Goal: Information Seeking & Learning: Learn about a topic

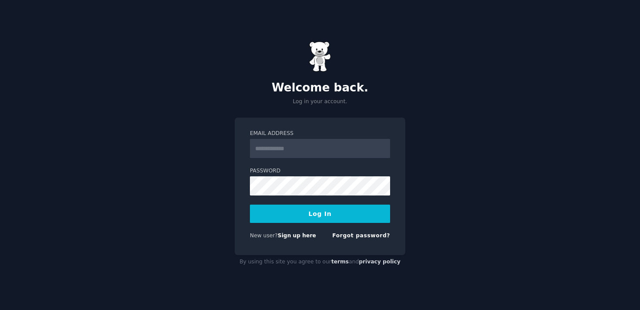
click at [270, 160] on form "Email Address Password Log In New user? Sign up here Forgot password?" at bounding box center [320, 186] width 140 height 113
click at [268, 152] on input "Email Address" at bounding box center [320, 148] width 140 height 19
type input "**********"
click at [303, 213] on button "Log In" at bounding box center [320, 214] width 140 height 18
click at [295, 217] on button "Log In" at bounding box center [320, 214] width 140 height 18
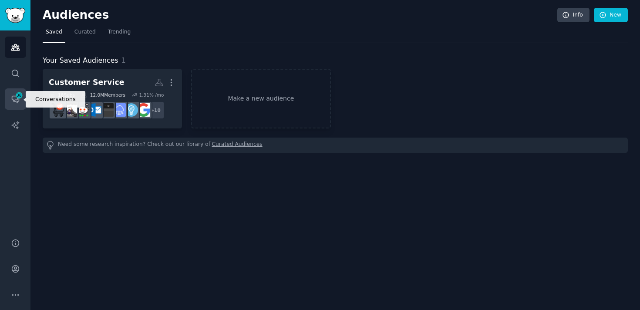
click at [14, 99] on icon "Sidebar" at bounding box center [15, 99] width 9 height 9
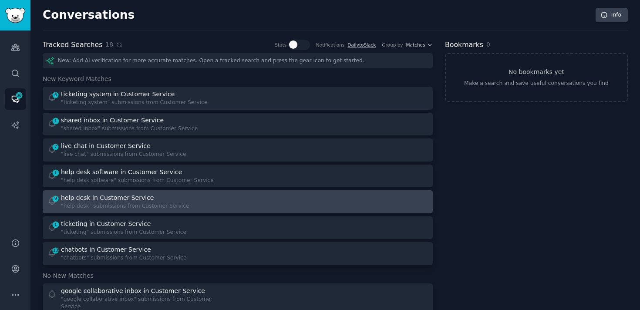
click at [83, 195] on div "help desk in Customer Service" at bounding box center [107, 197] width 93 height 9
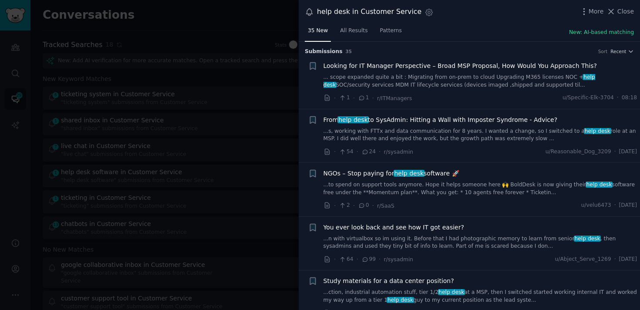
click at [356, 133] on link "...s, working with FTTx and data communication for 8 years. I wanted a change, …" at bounding box center [481, 135] width 314 height 15
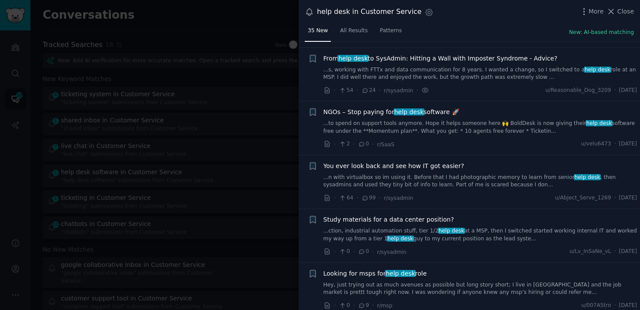
scroll to position [68, 0]
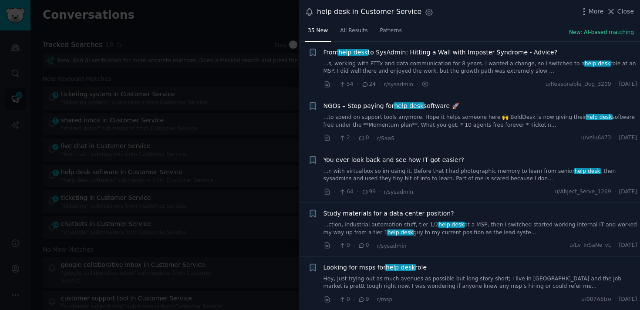
click at [366, 110] on span "NGOs – Stop paying for help desk software 🚀" at bounding box center [392, 106] width 136 height 9
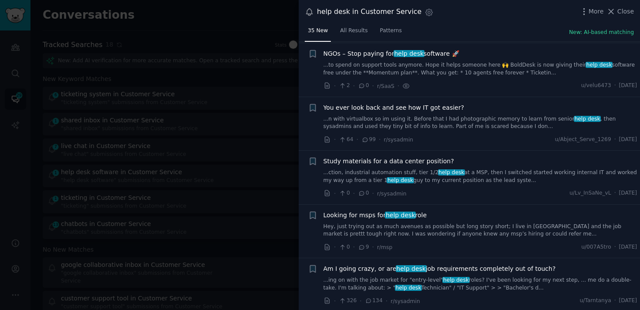
scroll to position [121, 0]
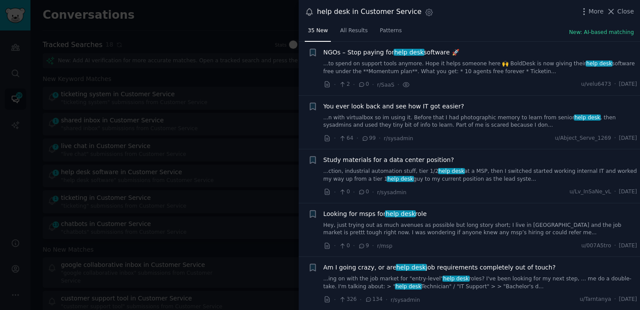
click at [375, 214] on span "Looking for msps for help desk role" at bounding box center [376, 214] width 104 height 9
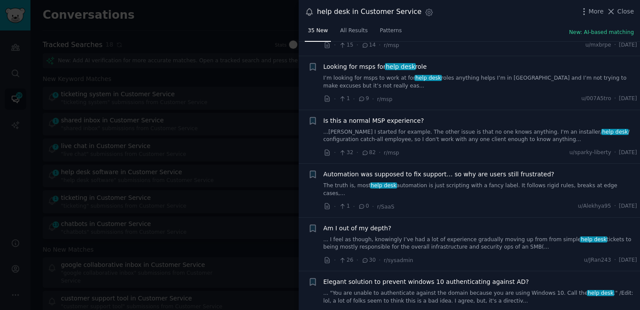
scroll to position [430, 0]
click at [412, 142] on div "Is this a normal MSP experience? ...ince I started for example. The other issue…" at bounding box center [481, 135] width 314 height 41
click at [407, 136] on link "...ince I started for example. The other issue is that no one knows anything. I…" at bounding box center [481, 135] width 314 height 15
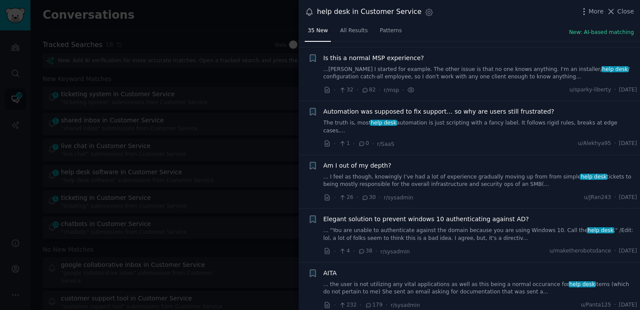
scroll to position [498, 0]
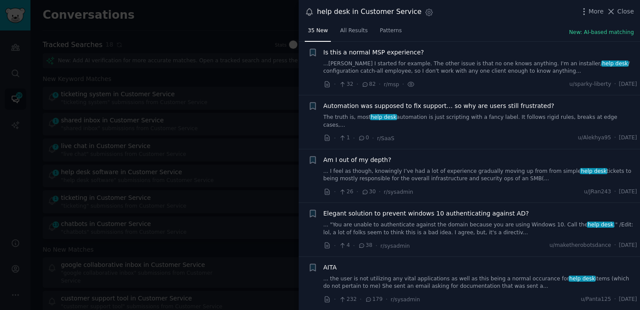
click at [411, 110] on div "Automation was supposed to fix support… so why are users still frustrated? The …" at bounding box center [481, 115] width 314 height 27
click at [413, 114] on link "The truth is, most help desk automation is just scripting with a fancy label. I…" at bounding box center [481, 121] width 314 height 15
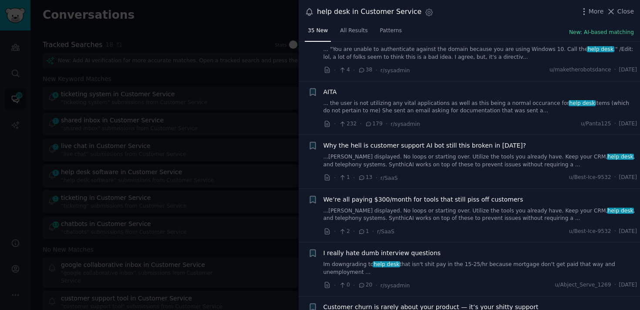
scroll to position [674, 0]
click at [409, 153] on link "...tory displayed. No loops or starting over. Utilize the tools you already hav…" at bounding box center [481, 159] width 314 height 15
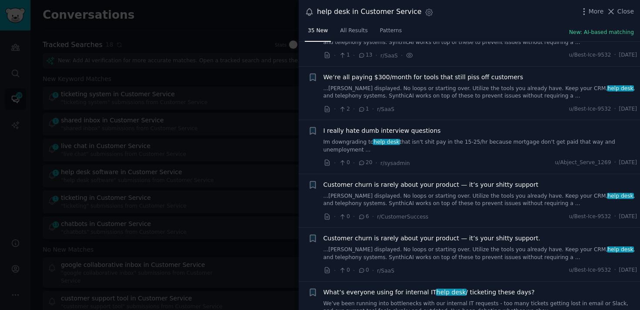
scroll to position [796, 0]
click at [368, 183] on div "Customer churn is rarely about your product — it’s your shitty support ...tory …" at bounding box center [481, 193] width 314 height 27
click at [355, 180] on span "Customer churn is rarely about your product — it’s your shitty support" at bounding box center [431, 184] width 215 height 9
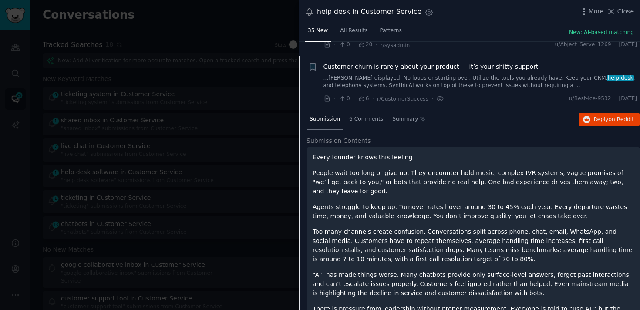
scroll to position [921, 0]
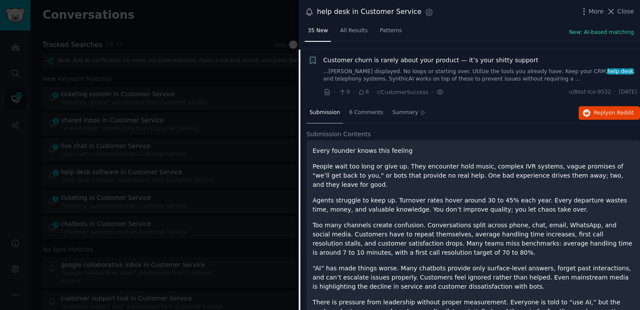
click at [572, 103] on div "Submission 6 Comments Summary Reply on Reddit" at bounding box center [474, 113] width 334 height 21
click at [594, 109] on span "Reply on Reddit" at bounding box center [614, 113] width 40 height 8
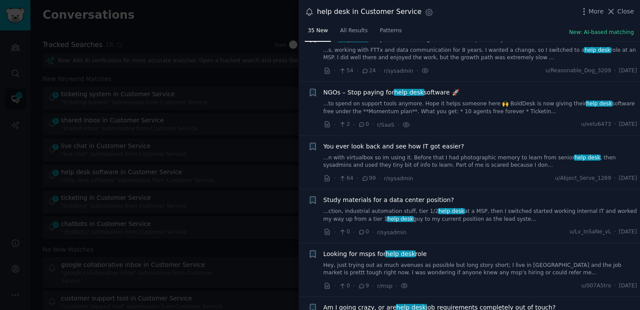
scroll to position [0, 0]
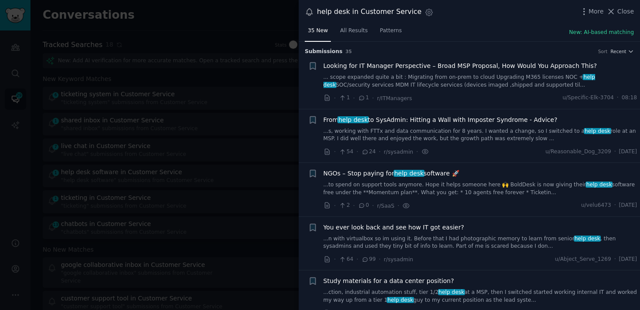
click at [361, 123] on span "From help desk to SysAdmin: Hitting a Wall with Imposter Syndrome - Advice?" at bounding box center [441, 119] width 234 height 9
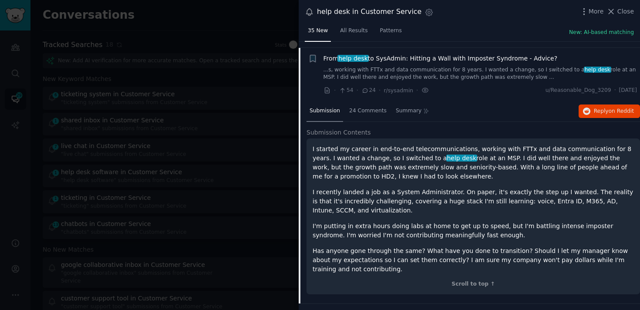
scroll to position [68, 0]
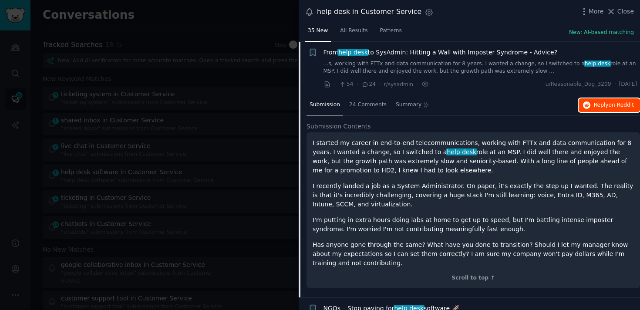
click at [595, 99] on button "Reply on Reddit" at bounding box center [609, 105] width 61 height 14
click at [433, 54] on span "From help desk to SysAdmin: Hitting a Wall with Imposter Syndrome - Advice?" at bounding box center [441, 52] width 234 height 9
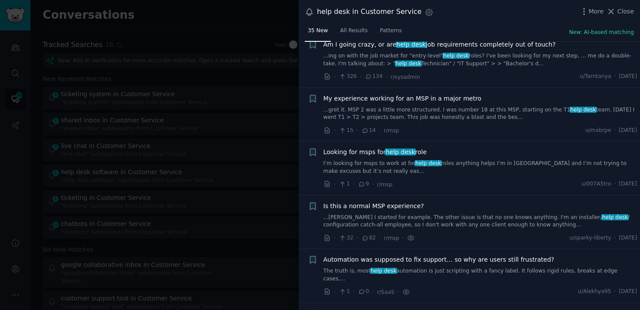
scroll to position [349, 0]
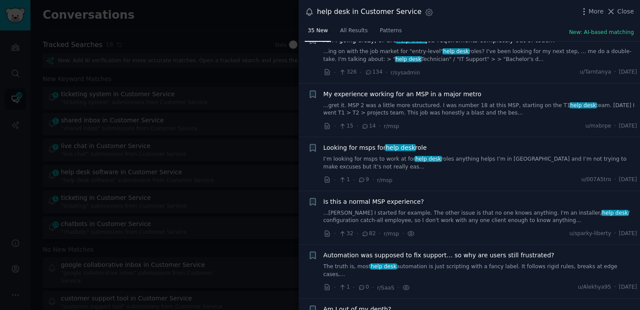
click at [393, 216] on link "...ince I started for example. The other issue is that no one knows anything. I…" at bounding box center [481, 217] width 314 height 15
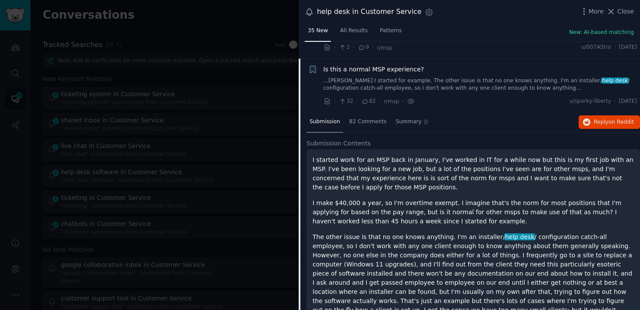
scroll to position [498, 0]
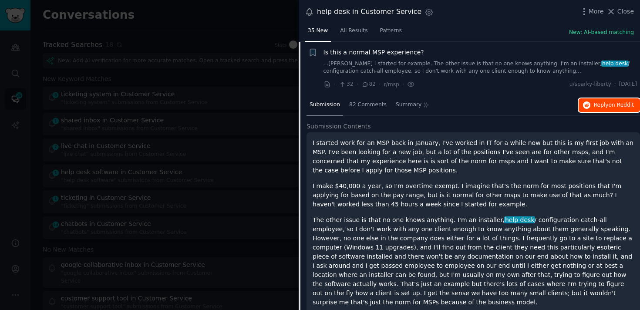
click at [622, 102] on span "on Reddit" at bounding box center [621, 105] width 25 height 6
click at [415, 46] on li "+ Is this a normal MSP experience? ...ince I started for example. The other iss…" at bounding box center [470, 69] width 342 height 54
click at [420, 58] on div "Is this a normal MSP experience? ...ince I started for example. The other issue…" at bounding box center [481, 61] width 314 height 27
click at [426, 72] on link "...ince I started for example. The other issue is that no one knows anything. I…" at bounding box center [481, 67] width 314 height 15
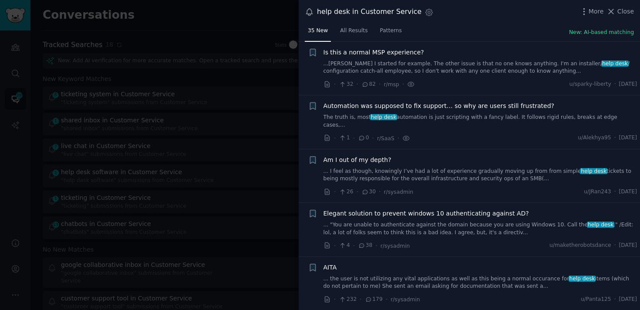
click at [432, 119] on link "The truth is, most help desk automation is just scripting with a fancy label. I…" at bounding box center [481, 121] width 314 height 15
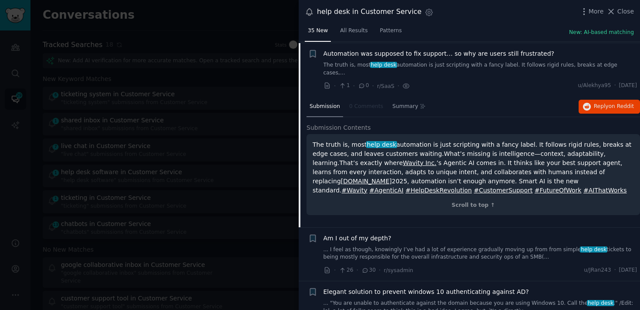
scroll to position [552, 0]
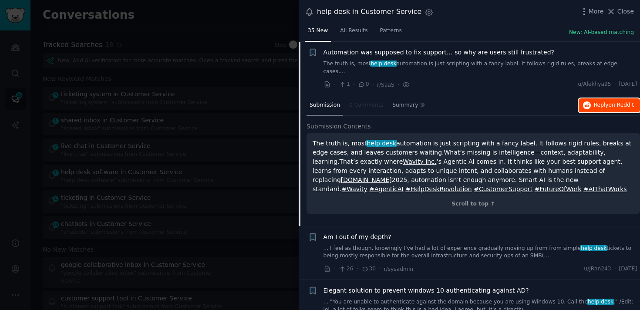
click at [610, 98] on button "Reply on Reddit" at bounding box center [609, 105] width 61 height 14
click at [534, 61] on link "The truth is, most help desk automation is just scripting with a fancy label. I…" at bounding box center [481, 67] width 314 height 15
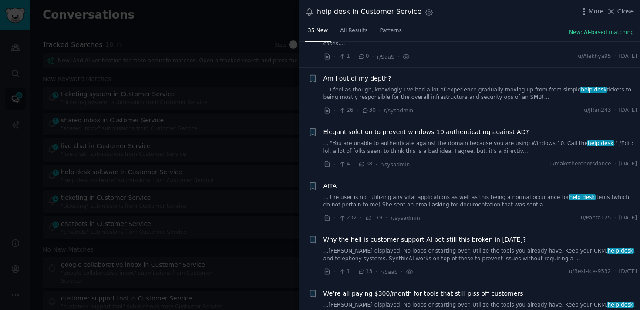
scroll to position [580, 0]
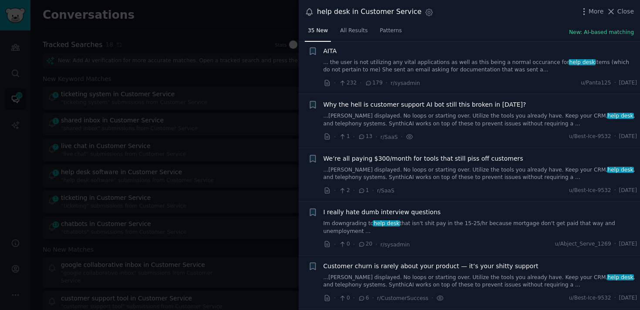
click at [474, 112] on link "...tory displayed. No loops or starting over. Utilize the tools you already hav…" at bounding box center [481, 119] width 314 height 15
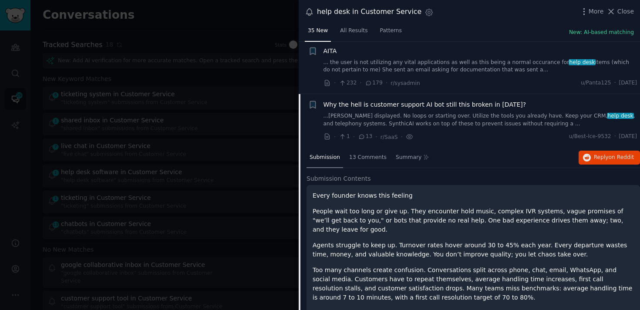
scroll to position [759, 0]
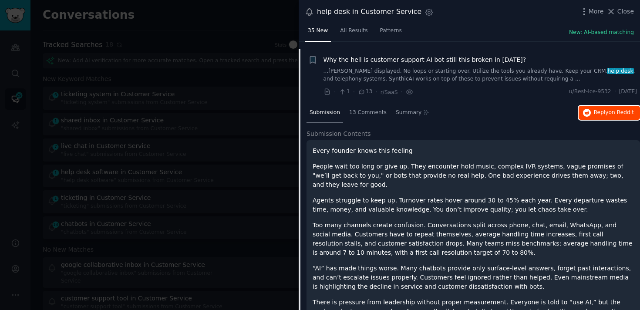
click at [610, 109] on span "on Reddit" at bounding box center [621, 112] width 25 height 6
click at [499, 69] on link "...tory displayed. No loops or starting over. Utilize the tools you already hav…" at bounding box center [481, 75] width 314 height 15
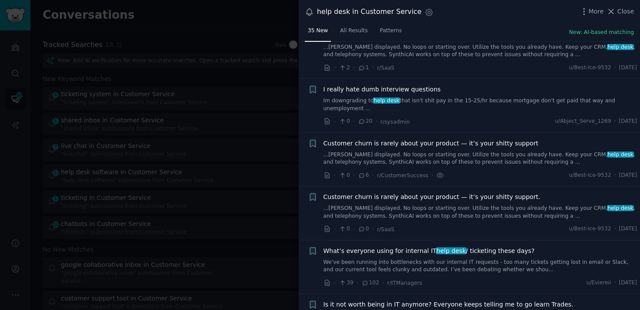
scroll to position [841, 0]
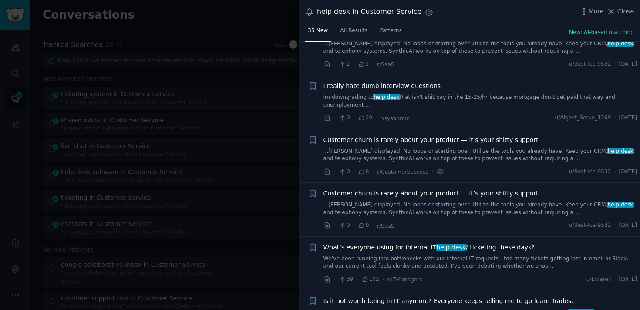
click at [447, 148] on link "...tory displayed. No loops or starting over. Utilize the tools you already hav…" at bounding box center [481, 155] width 314 height 15
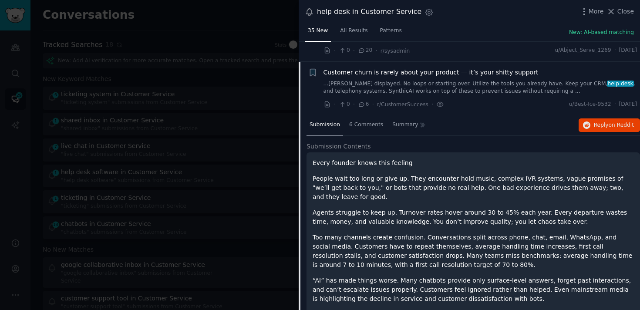
scroll to position [921, 0]
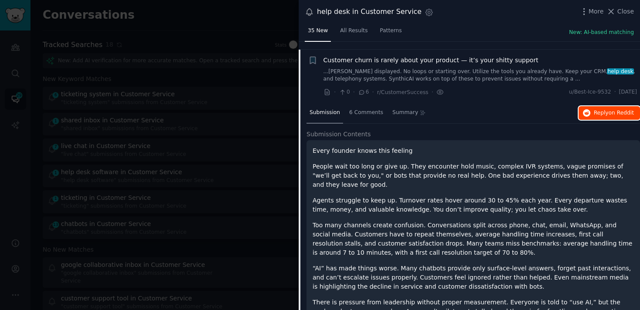
click at [580, 110] on button "Reply on Reddit" at bounding box center [609, 113] width 61 height 14
click at [479, 70] on link "...tory displayed. No loops or starting over. Utilize the tools you already hav…" at bounding box center [481, 75] width 314 height 15
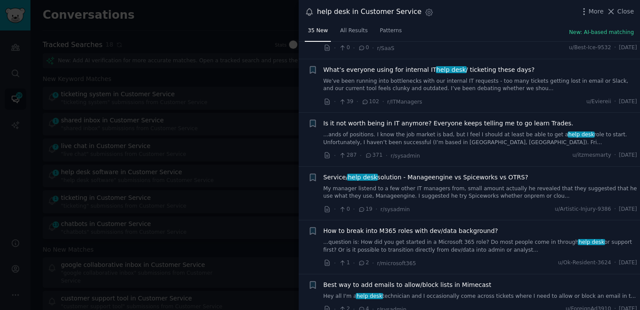
scroll to position [1020, 0]
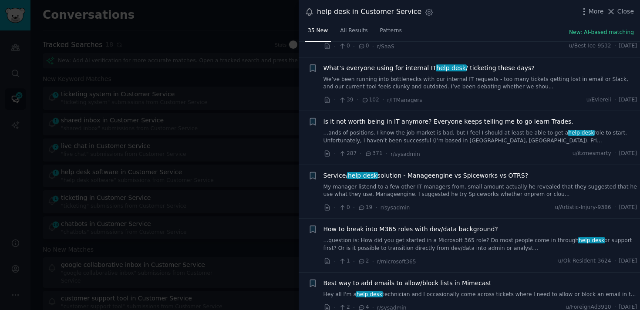
click at [470, 67] on div "What’s everyone using for internal IT help desk / ticketing these days? We’ve b…" at bounding box center [481, 77] width 314 height 27
click at [467, 64] on span "What’s everyone using for internal IT help desk / ticketing these days?" at bounding box center [429, 68] width 211 height 9
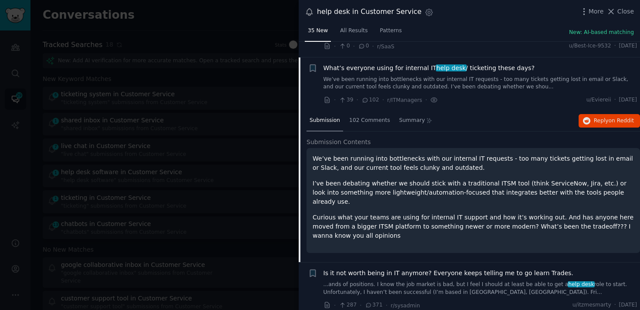
scroll to position [1028, 0]
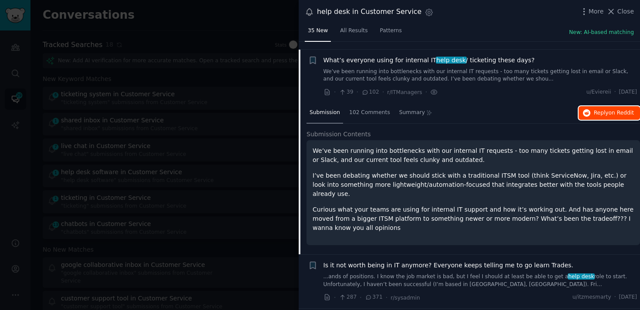
click at [611, 106] on button "Reply on Reddit" at bounding box center [609, 113] width 61 height 14
click at [514, 58] on div "What’s everyone using for internal IT help desk / ticketing these days? We’ve b…" at bounding box center [481, 69] width 314 height 27
click at [515, 68] on link "We’ve been running into bottlenecks with our internal IT requests - too many ti…" at bounding box center [481, 75] width 314 height 15
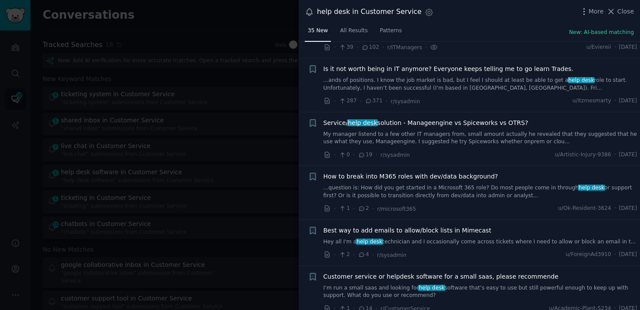
scroll to position [1074, 0]
click at [495, 120] on div "Service/ help desk solution - Manageengine vs Spiceworks vs OTRS? My manager li…" at bounding box center [481, 131] width 314 height 27
click at [501, 130] on link "My manager listend to a few other IT managers from, small amount actually he re…" at bounding box center [481, 137] width 314 height 15
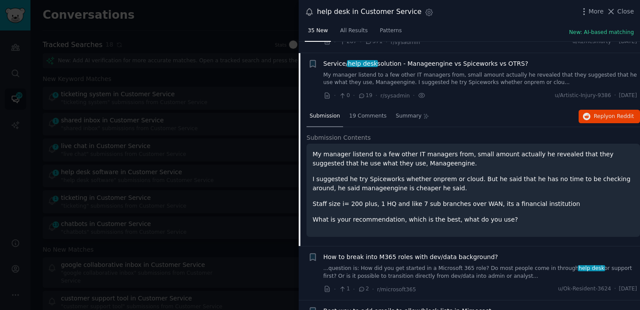
scroll to position [1136, 0]
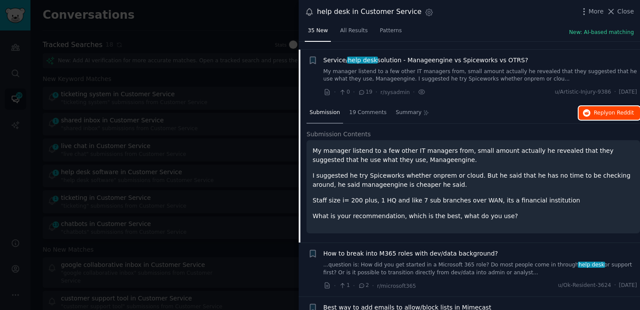
click at [579, 106] on button "Reply on Reddit" at bounding box center [609, 113] width 61 height 14
click at [481, 56] on span "Service/ help desk solution - Manageengine vs Spiceworks vs OTRS?" at bounding box center [426, 60] width 205 height 9
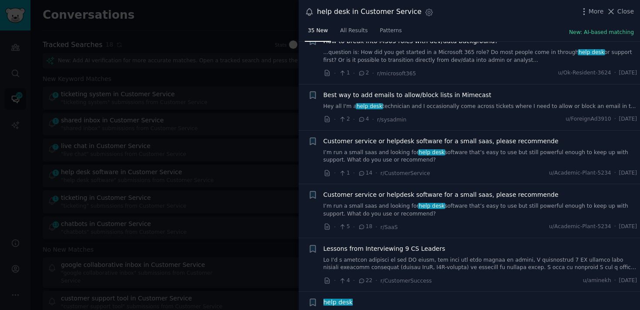
scroll to position [1208, 0]
click at [478, 203] on link "I’m run a small saas and looking for help desk software that’s easy to use but …" at bounding box center [481, 210] width 314 height 15
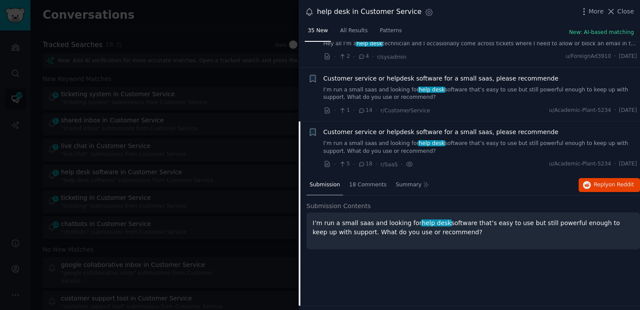
scroll to position [1344, 0]
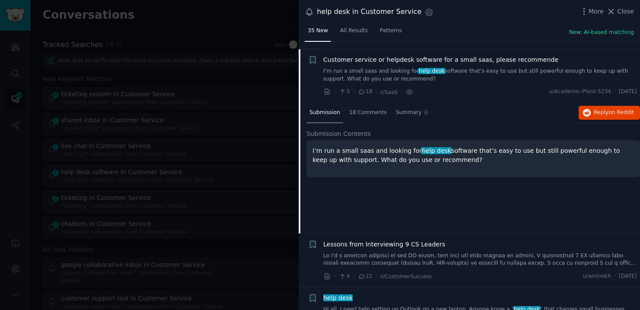
click at [505, 72] on link "I’m run a small saas and looking for help desk software that’s easy to use but …" at bounding box center [481, 75] width 314 height 15
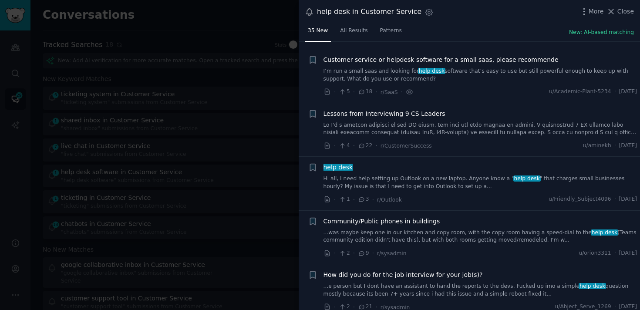
click at [462, 176] on link "Hi all, I need help setting up Outlook on a new laptop. Anyone know a " help de…" at bounding box center [481, 182] width 314 height 15
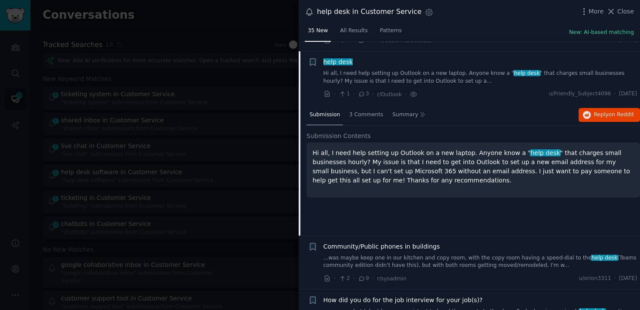
scroll to position [1451, 0]
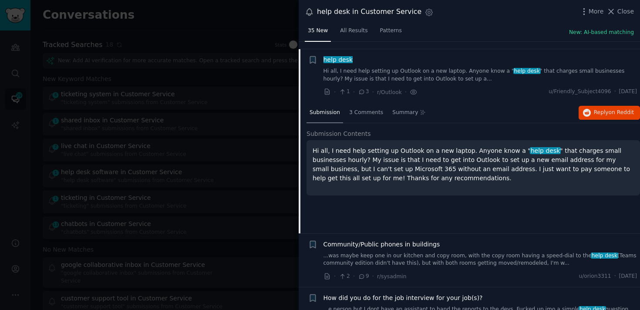
click at [603, 112] on div "Submission 3 Comments Summary Reply on Reddit" at bounding box center [474, 113] width 334 height 21
click at [601, 109] on span "Reply on Reddit" at bounding box center [614, 113] width 40 height 8
click at [184, 75] on div at bounding box center [320, 155] width 640 height 310
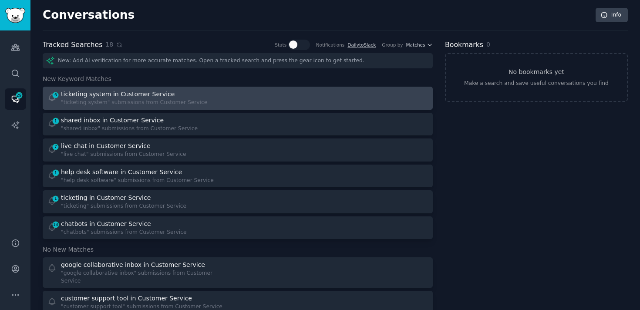
click at [169, 89] on link "6 ticketing system in Customer Service "ticketing system" submissions from Cust…" at bounding box center [238, 98] width 390 height 23
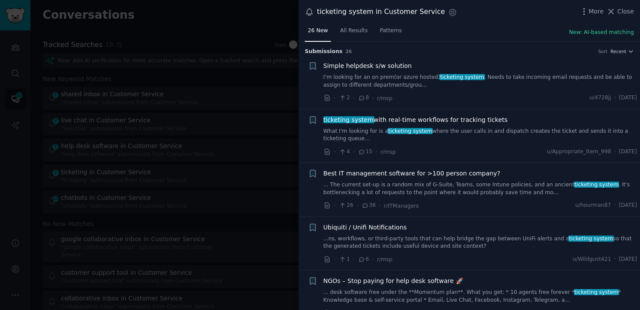
click at [165, 151] on div at bounding box center [320, 155] width 640 height 310
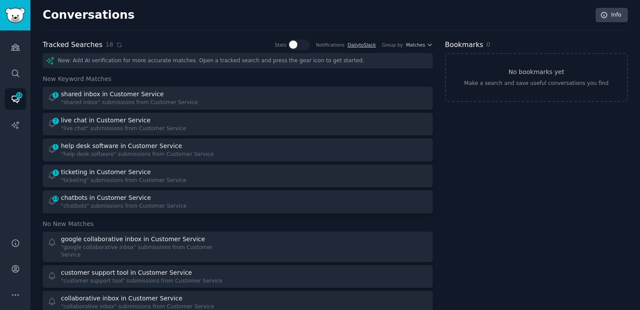
click at [125, 81] on h3 "New Keyword Matches" at bounding box center [238, 79] width 390 height 9
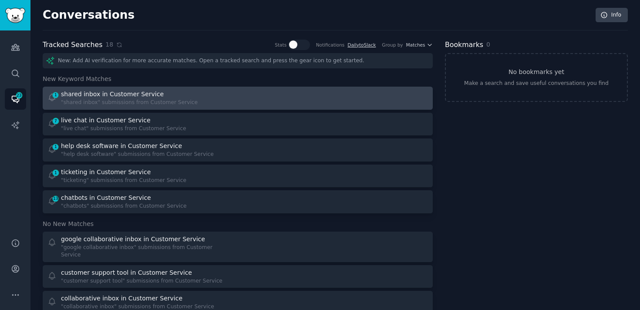
click at [124, 97] on div "shared inbox in Customer Service" at bounding box center [112, 94] width 103 height 9
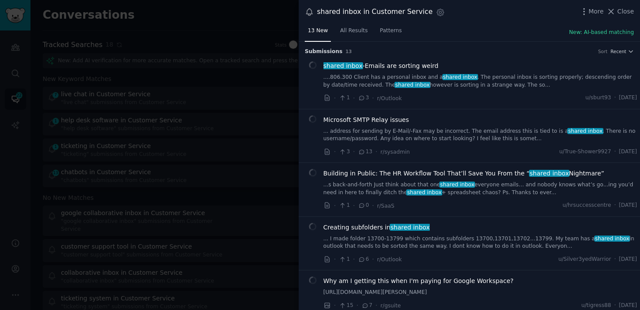
click at [436, 70] on div "shared inbox -Emails are sorting weird" at bounding box center [481, 65] width 314 height 9
click at [443, 77] on span "shared inbox" at bounding box center [461, 77] width 36 height 6
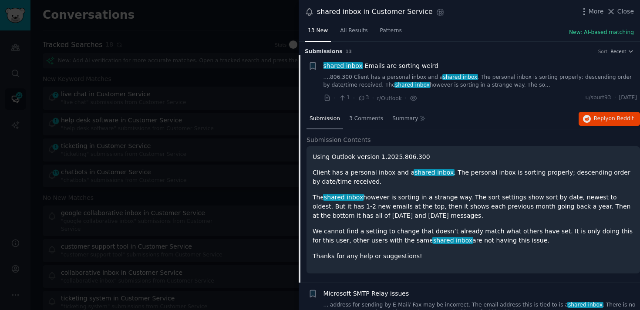
scroll to position [14, 0]
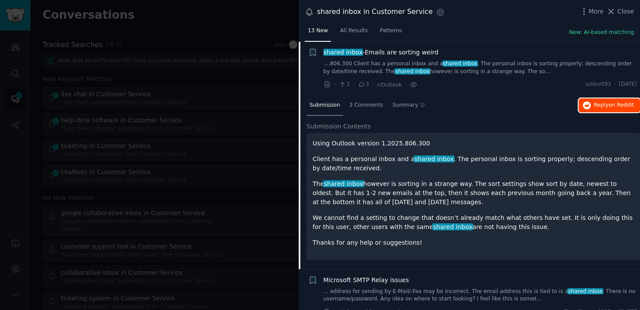
click at [626, 102] on span "Reply on Reddit" at bounding box center [614, 106] width 40 height 8
click at [486, 65] on link "....806.300 Client has a personal inbox and a shared inbox . The personal inbox…" at bounding box center [481, 67] width 314 height 15
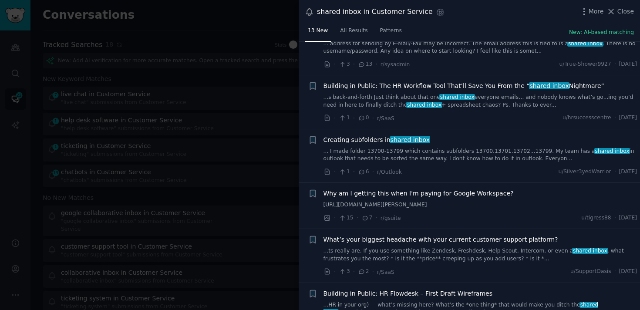
click at [454, 155] on link "... I made folder 13700-13799 which contains subfolders 13700,13701,13702...137…" at bounding box center [481, 155] width 314 height 15
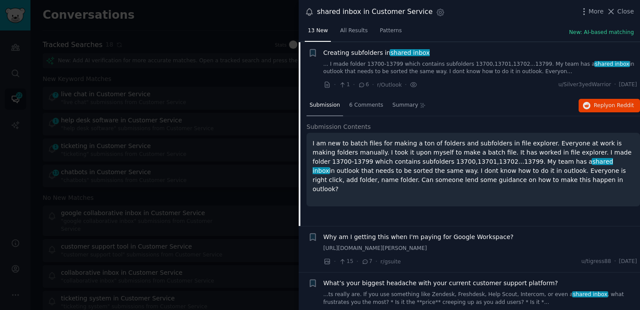
scroll to position [175, 0]
click at [607, 109] on button "Reply on Reddit" at bounding box center [609, 105] width 61 height 14
click at [200, 73] on div at bounding box center [320, 155] width 640 height 310
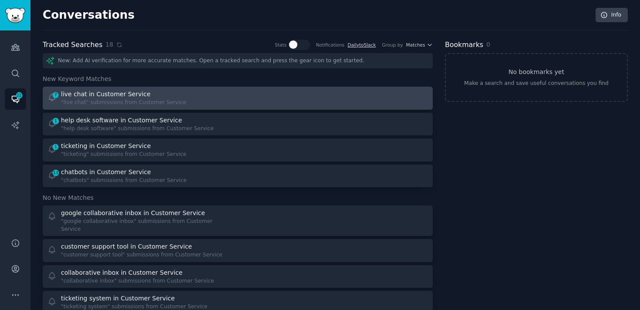
click at [174, 97] on div "live chat in Customer Service" at bounding box center [123, 94] width 125 height 9
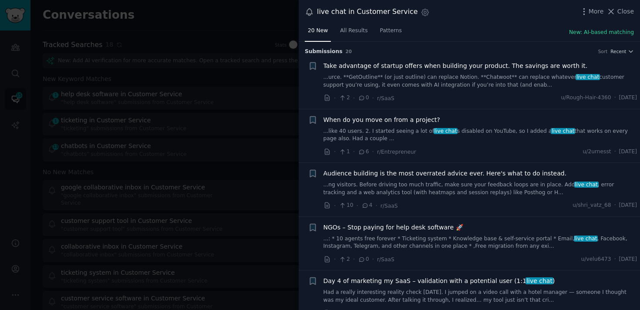
click at [412, 88] on link "...urce. **GetOutline** (or just outline) can replace Notion. **Chatwoot** can …" at bounding box center [481, 81] width 314 height 15
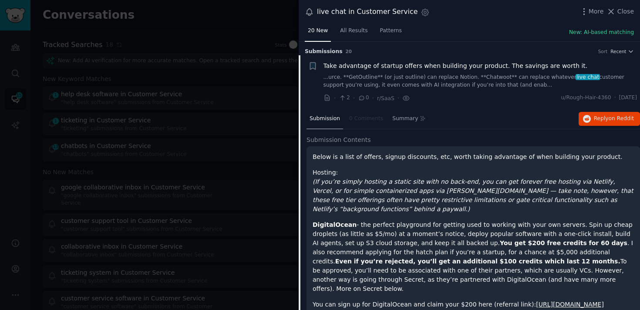
scroll to position [14, 0]
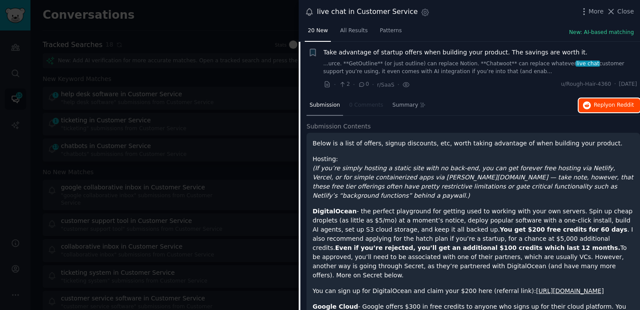
click at [602, 101] on button "Reply on Reddit" at bounding box center [609, 105] width 61 height 14
click at [502, 68] on link "...urce. **GetOutline** (or just outline) can replace Notion. **Chatwoot** can …" at bounding box center [481, 67] width 314 height 15
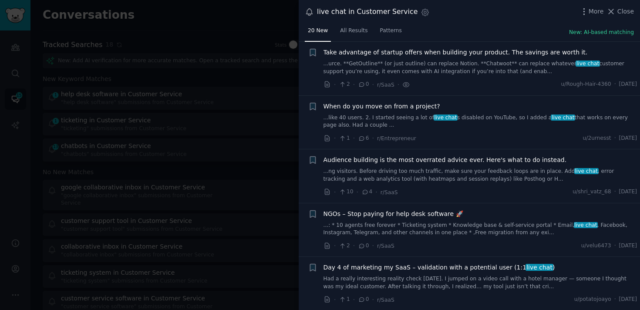
click at [430, 129] on div "When do you move on from a project? ...like 40 users. 2. I started seeing a lot…" at bounding box center [481, 122] width 314 height 41
click at [423, 118] on link "...like 40 users. 2. I started seeing a lot of live chat s disabled on YouTube,…" at bounding box center [481, 121] width 314 height 15
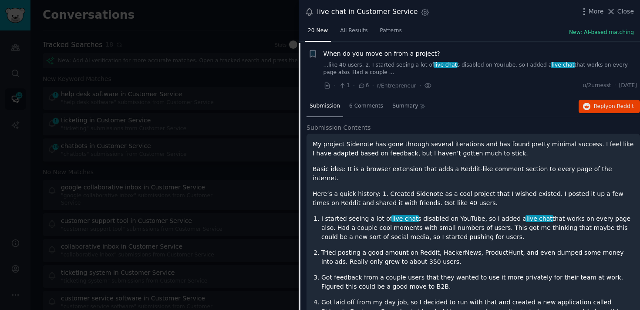
scroll to position [68, 0]
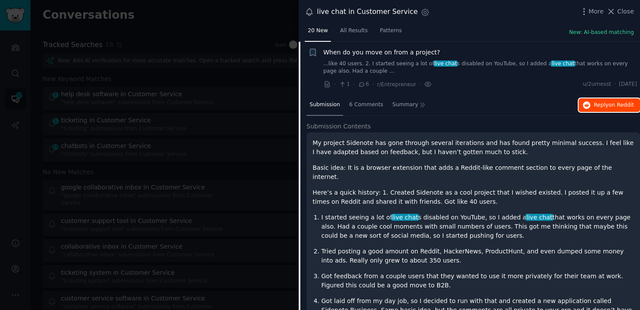
click at [609, 107] on span "on Reddit" at bounding box center [621, 105] width 25 height 6
click at [497, 64] on link "...like 40 users. 2. I started seeing a lot of live chat s disabled on YouTube,…" at bounding box center [481, 67] width 314 height 15
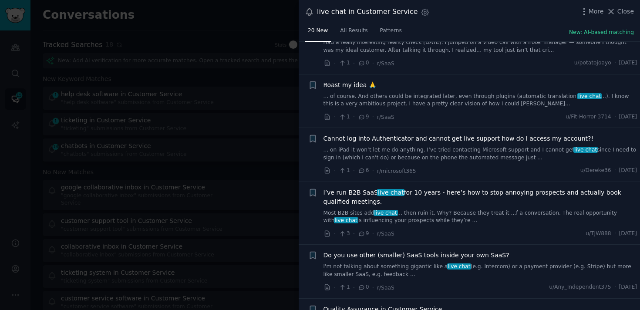
scroll to position [251, 0]
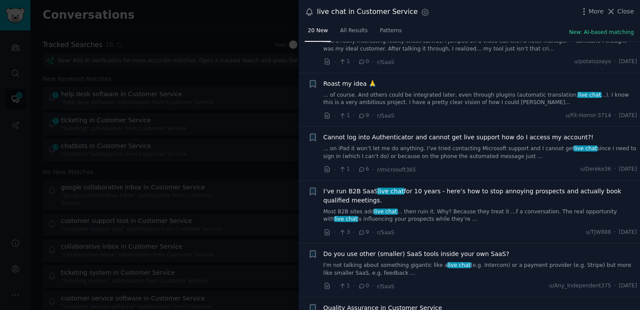
click at [410, 205] on div "I’ve run B2B SaaS live chat for 10 years - here’s how to stop annoying prospect…" at bounding box center [481, 205] width 314 height 37
click at [413, 214] on link "Most B2B sites add live chat … then ruin it. Why? Because they treat it ...f a …" at bounding box center [481, 215] width 314 height 15
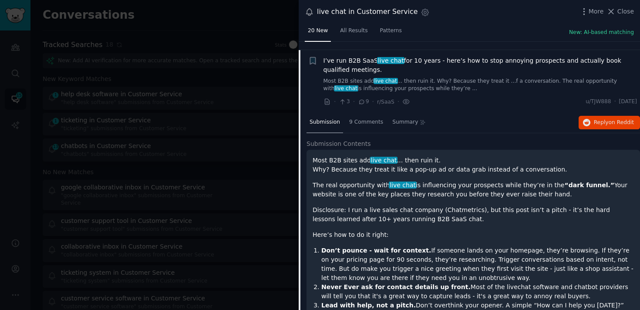
scroll to position [390, 0]
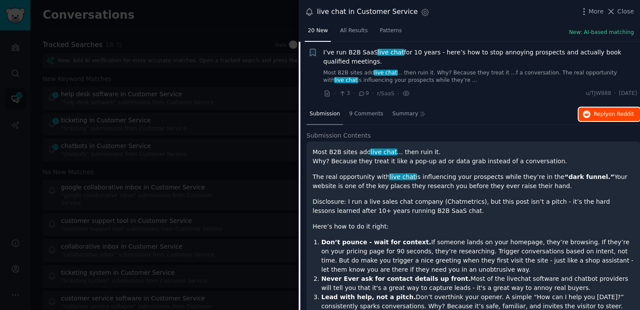
click at [624, 115] on span "on Reddit" at bounding box center [621, 114] width 25 height 6
click at [441, 78] on link "Most B2B sites add live chat … then ruin it. Why? Because they treat it ...f a …" at bounding box center [481, 76] width 314 height 15
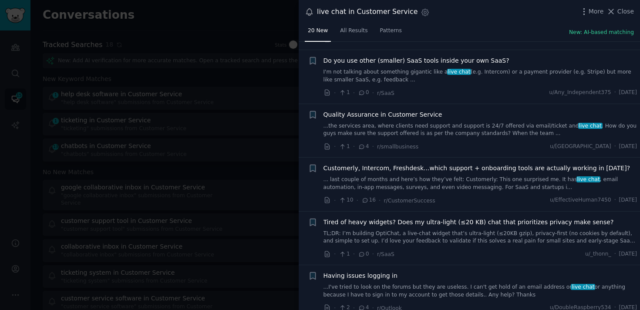
scroll to position [447, 0]
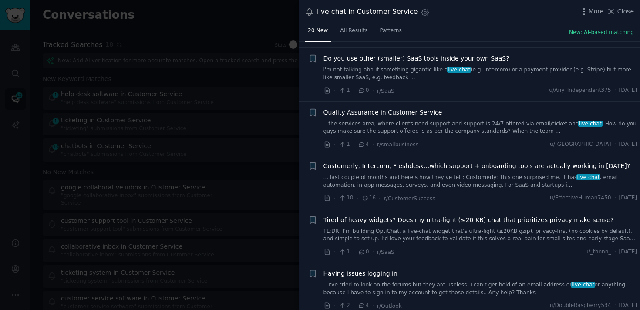
click at [434, 71] on link "I'm not talking about something gigantic like a live chat (e.g. Intercom) or a …" at bounding box center [481, 73] width 314 height 15
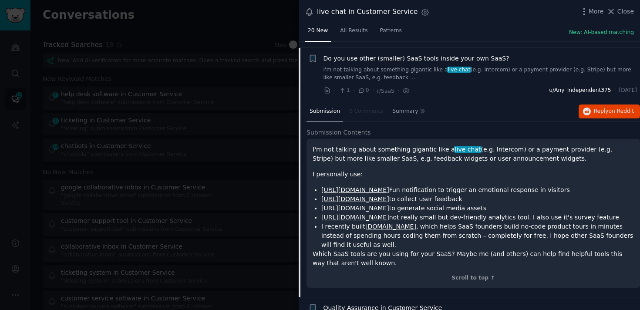
scroll to position [453, 0]
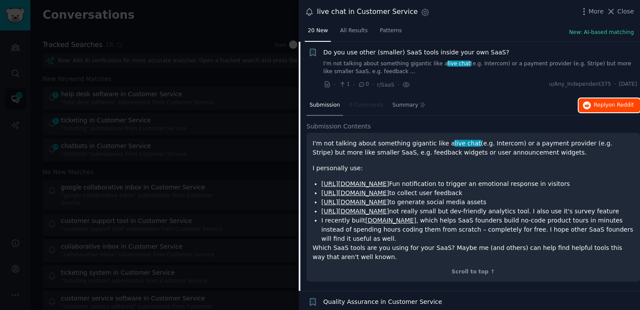
click at [601, 109] on button "Reply on Reddit" at bounding box center [609, 105] width 61 height 14
click at [464, 65] on link "I'm not talking about something gigantic like a live chat (e.g. Intercom) or a …" at bounding box center [481, 67] width 314 height 15
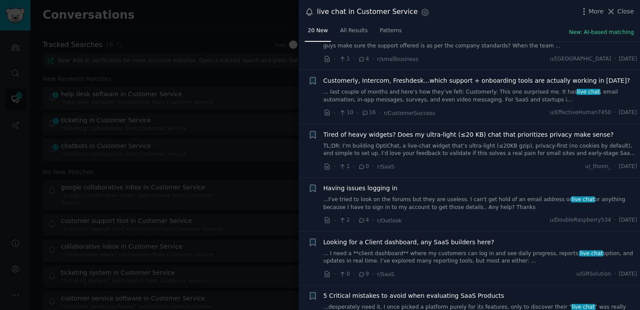
scroll to position [533, 0]
click at [441, 90] on link "... last couple of months and here’s how they’ve felt: Customerly: This one sur…" at bounding box center [481, 95] width 314 height 15
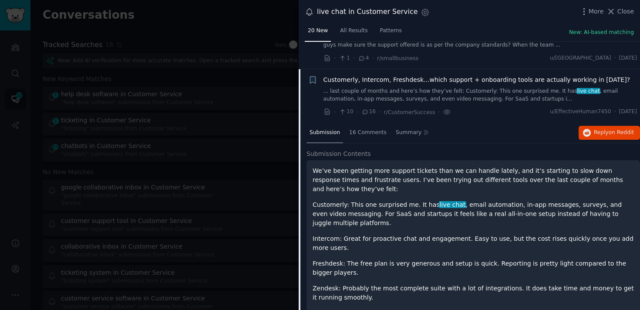
scroll to position [561, 0]
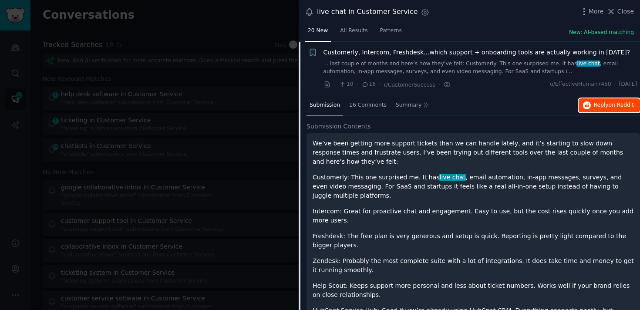
click at [603, 102] on span "Reply on Reddit" at bounding box center [614, 106] width 40 height 8
click at [459, 63] on link "... last couple of months and here’s how they’ve felt: Customerly: This one sur…" at bounding box center [481, 67] width 314 height 15
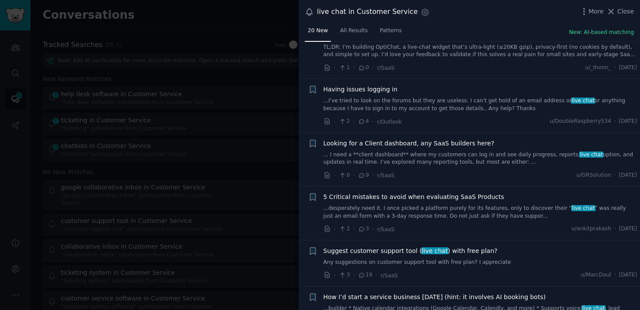
scroll to position [640, 0]
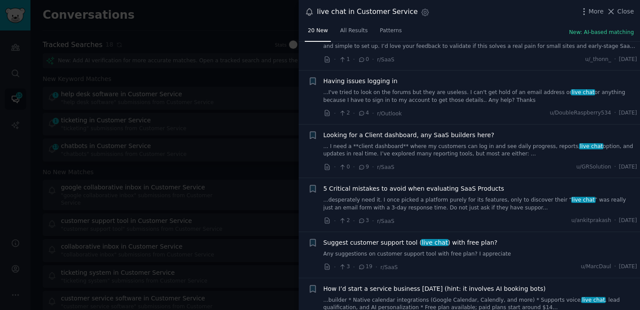
click at [406, 258] on div "Suggest customer support tool ( live chat ) with free plan? Any suggestions on …" at bounding box center [481, 255] width 314 height 34
click at [482, 257] on link "Any suggestions on customer support tool with free plan? I appreciate" at bounding box center [481, 255] width 314 height 8
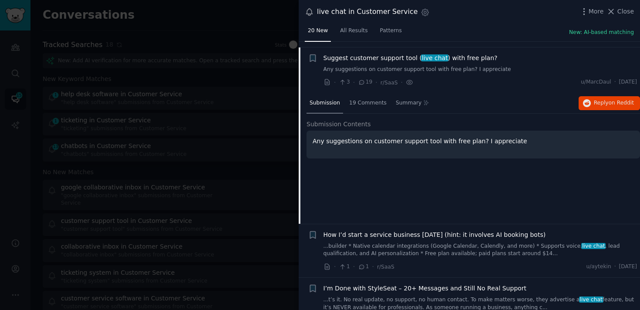
scroll to position [830, 0]
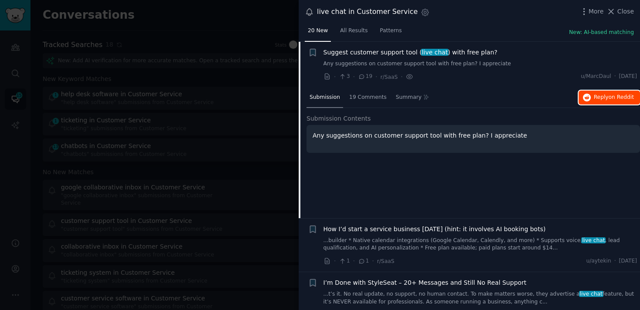
click at [609, 95] on span "on Reddit" at bounding box center [621, 97] width 25 height 6
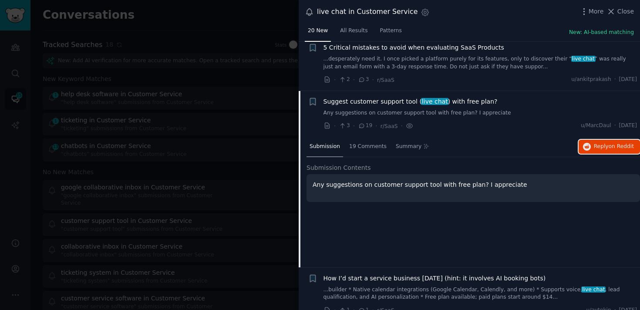
scroll to position [777, 0]
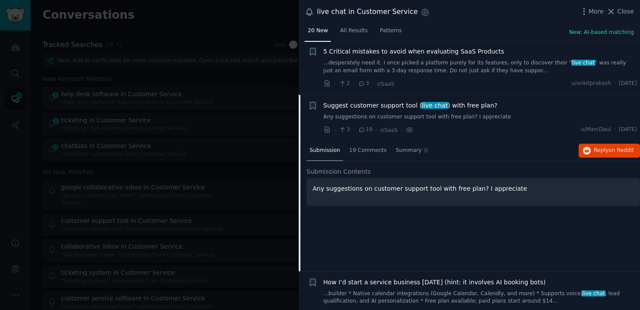
click at [491, 119] on link "Any suggestions on customer support tool with free plan? I appreciate" at bounding box center [481, 117] width 314 height 8
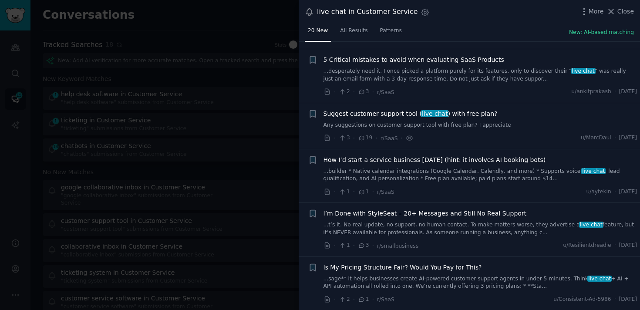
scroll to position [823, 0]
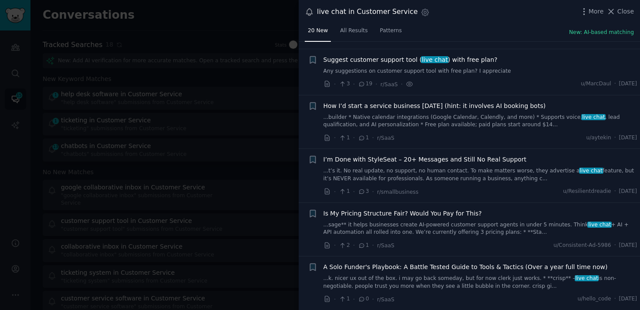
click at [201, 155] on div at bounding box center [320, 155] width 640 height 310
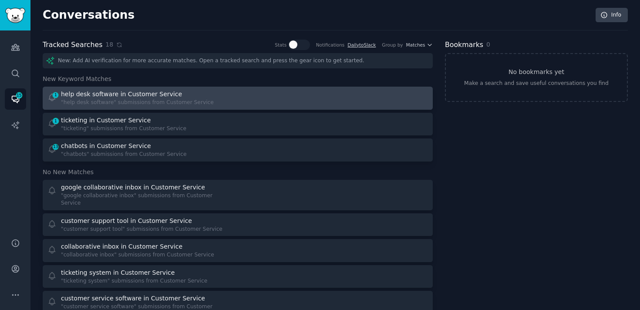
click at [171, 105] on div ""help desk software" submissions from Customer Service" at bounding box center [137, 103] width 153 height 8
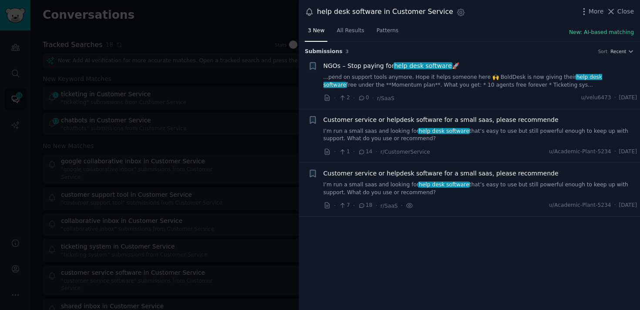
click at [198, 175] on div at bounding box center [320, 155] width 640 height 310
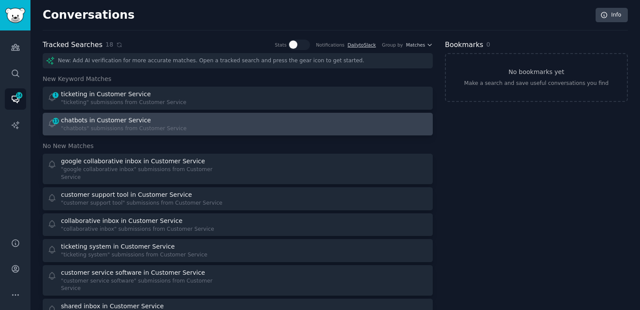
click at [123, 127] on div ""chatbots" submissions from Customer Service" at bounding box center [123, 129] width 125 height 8
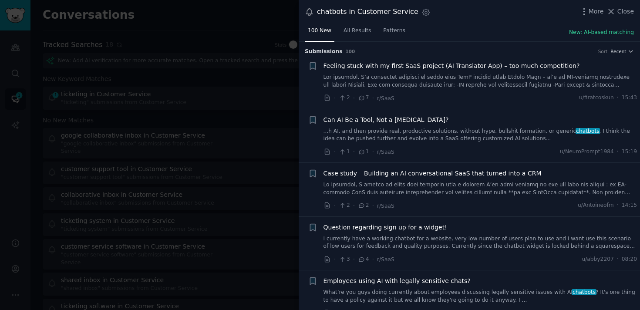
click at [407, 237] on link "I currently have a working chatbot for a website, very low number of users plan…" at bounding box center [481, 242] width 314 height 15
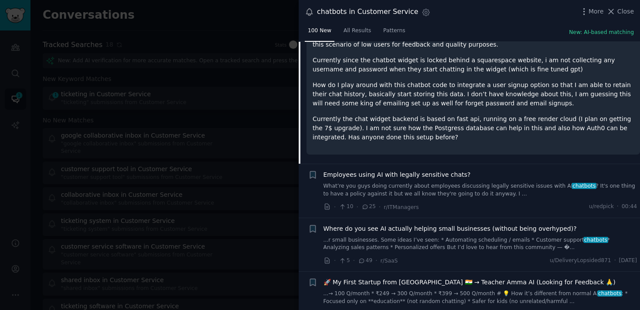
scroll to position [284, 0]
click at [502, 187] on link "What’re you guys doing currently about employees discussing legally sensitive i…" at bounding box center [481, 189] width 314 height 15
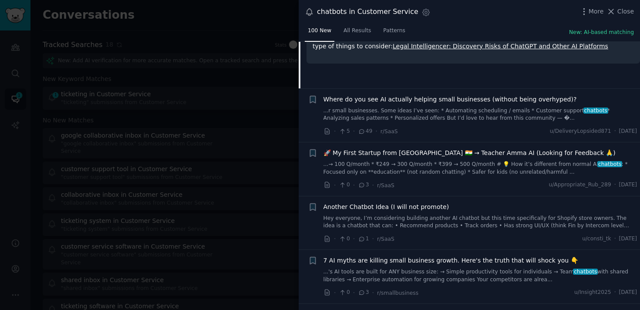
scroll to position [367, 0]
click at [532, 119] on link "...r small businesses. Some ideas I’ve seen: * Automating scheduling / emails *…" at bounding box center [481, 114] width 314 height 15
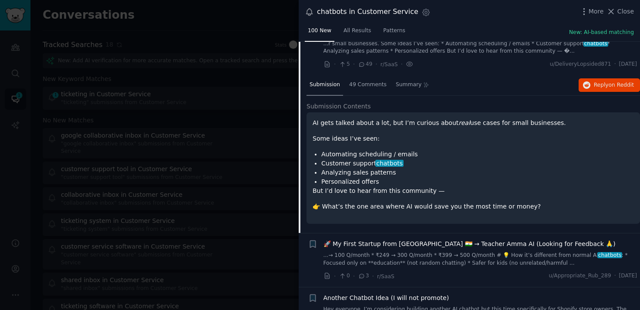
scroll to position [283, 0]
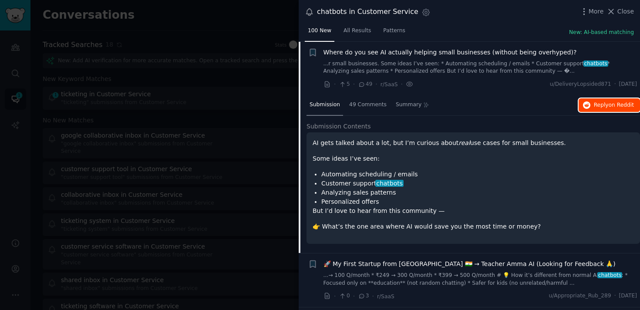
click at [603, 105] on span "Reply on Reddit" at bounding box center [614, 106] width 40 height 8
click at [178, 135] on div at bounding box center [320, 155] width 640 height 310
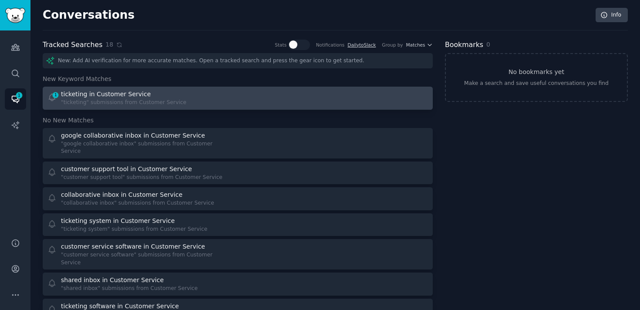
click at [158, 103] on div ""ticketing" submissions from Customer Service" at bounding box center [123, 103] width 125 height 8
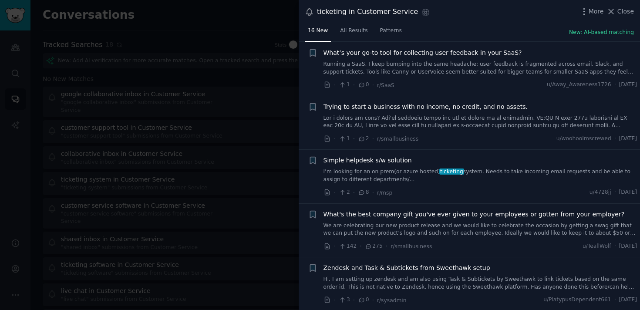
scroll to position [449, 0]
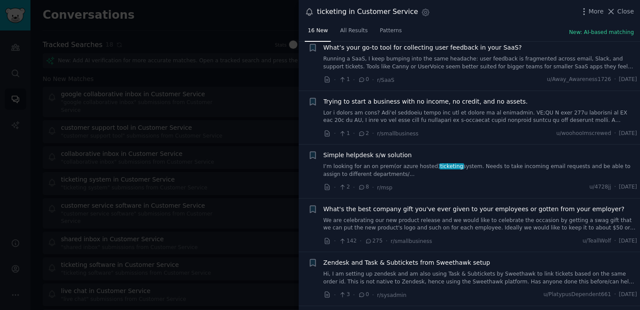
click at [403, 165] on link "I’m looking for an on prem(or azure hosted) ticketing system. Needs to take inc…" at bounding box center [481, 170] width 314 height 15
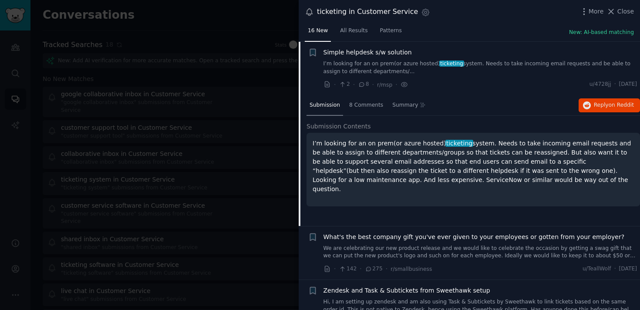
scroll to position [552, 0]
click at [607, 104] on span "Reply on Reddit" at bounding box center [614, 106] width 40 height 8
click at [479, 80] on div "· 2 · 8 · r/msp · u/4728jj · Thu 28/08/2025" at bounding box center [481, 84] width 314 height 9
click at [476, 70] on link "I’m looking for an on prem(or azure hosted) ticketing system. Needs to take inc…" at bounding box center [481, 67] width 314 height 15
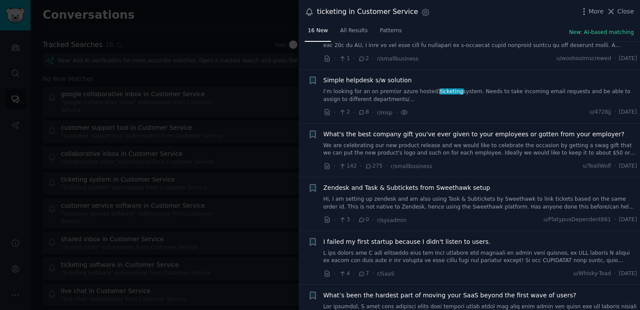
scroll to position [523, 0]
click at [474, 198] on link "Hi, I am setting up zendesk and am also using Task & Subtickets by Sweethawk to…" at bounding box center [481, 204] width 314 height 15
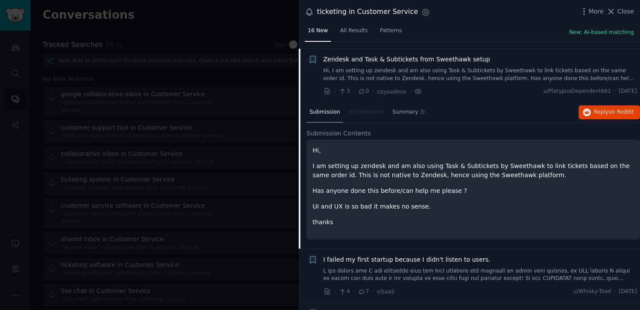
scroll to position [659, 0]
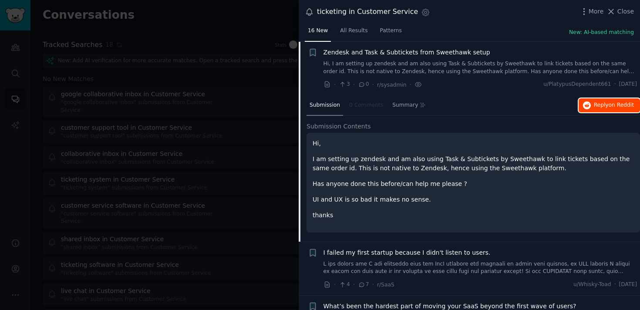
click at [600, 110] on button "Reply on Reddit" at bounding box center [609, 105] width 61 height 14
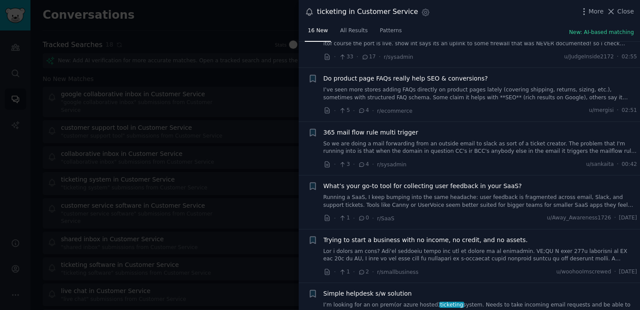
scroll to position [304, 0]
